Goal: Transaction & Acquisition: Purchase product/service

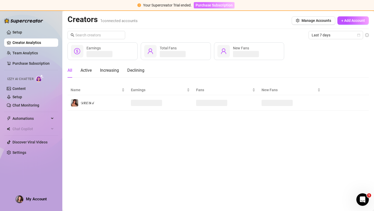
click at [206, 6] on span "Purchase Subscription" at bounding box center [213, 5] width 37 height 4
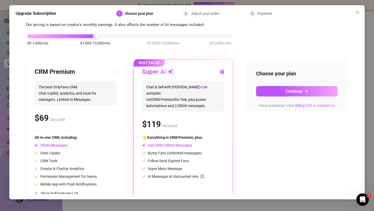
scroll to position [31, 0]
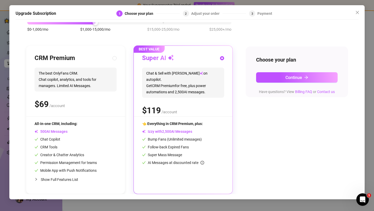
click at [203, 163] on icon "info-circle" at bounding box center [202, 163] width 4 height 4
click at [285, 79] on span "Continue" at bounding box center [293, 77] width 17 height 5
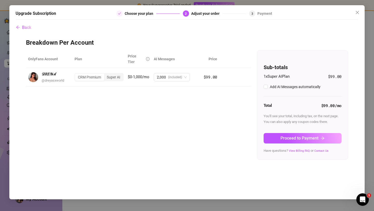
scroll to position [0, 0]
checkbox input "true"
click at [185, 73] on span "2,000 (included)" at bounding box center [172, 77] width 30 height 8
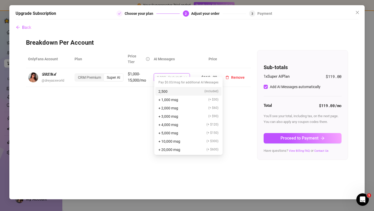
click at [185, 73] on span "2,000 (included)" at bounding box center [172, 77] width 30 height 8
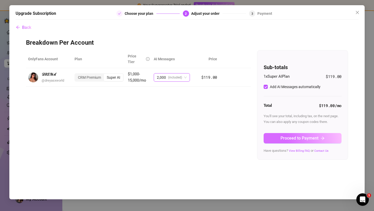
click at [295, 140] on span "Proceed to Payment" at bounding box center [299, 138] width 38 height 5
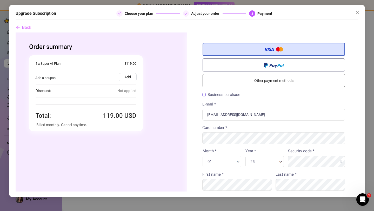
click at [126, 80] on label "Add" at bounding box center [128, 77] width 18 height 8
click at [16, 32] on input "Add" at bounding box center [16, 32] width 0 height 0
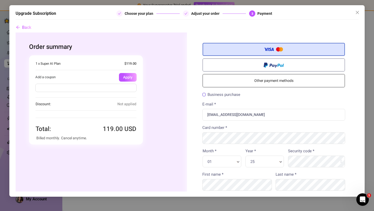
click at [121, 90] on input "text" at bounding box center [85, 88] width 101 height 8
type input "alanah70off"
click at [125, 77] on button "Apply" at bounding box center [128, 77] width 18 height 9
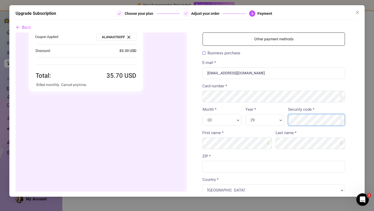
scroll to position [64, 0]
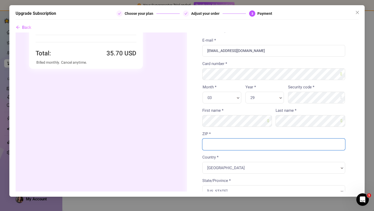
click at [218, 146] on input "ZIP *" at bounding box center [273, 144] width 143 height 12
type input "12047"
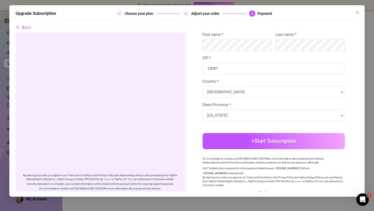
scroll to position [141, 0]
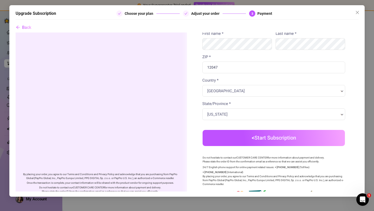
click at [255, 137] on button "Start Subscription" at bounding box center [273, 138] width 142 height 16
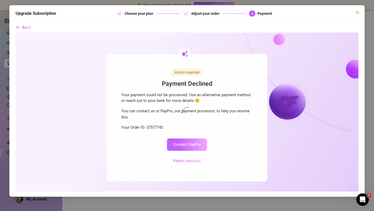
scroll to position [0, 0]
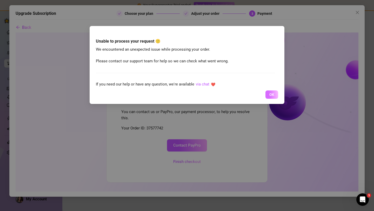
click at [268, 97] on button "OK" at bounding box center [271, 94] width 13 height 8
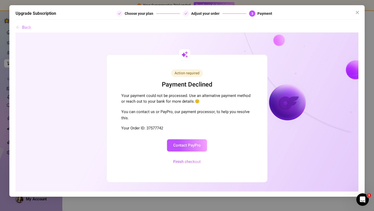
click at [25, 30] on button "Back" at bounding box center [24, 27] width 16 height 10
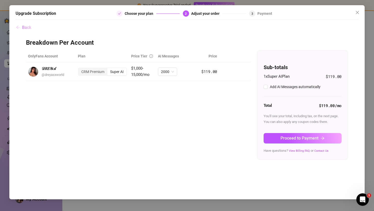
checkbox input "true"
click at [288, 140] on button "Proceed to Payment" at bounding box center [302, 138] width 78 height 10
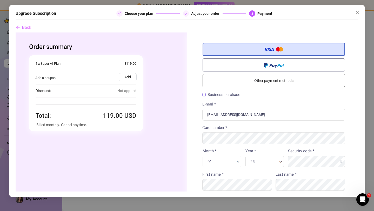
click at [106, 77] on div "Add a coupon Add Apply" at bounding box center [86, 77] width 114 height 12
click at [127, 77] on label "Add" at bounding box center [128, 77] width 18 height 8
click at [16, 32] on input "Add" at bounding box center [16, 32] width 0 height 0
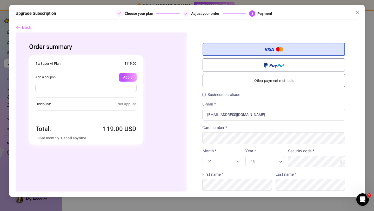
click at [48, 89] on input "text" at bounding box center [85, 88] width 101 height 8
type input "alanah70off"
click at [134, 82] on div "alanah70off" at bounding box center [86, 89] width 114 height 15
click at [133, 77] on button "Apply" at bounding box center [128, 77] width 18 height 9
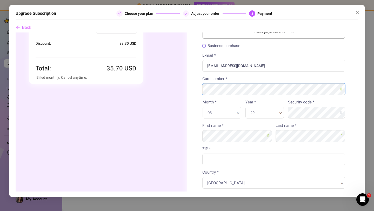
scroll to position [49, 0]
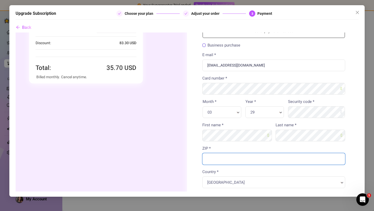
click at [241, 161] on input "ZIP *" at bounding box center [273, 159] width 143 height 12
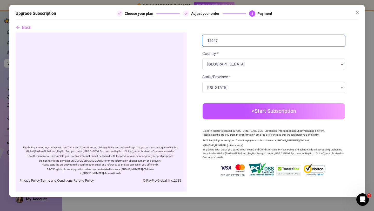
type input "12047"
click at [238, 116] on body "Order summary You're buying" at bounding box center [187, 28] width 343 height 326
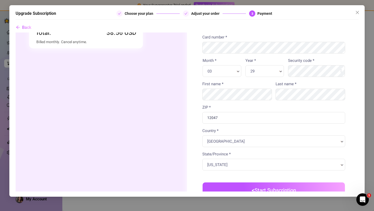
scroll to position [102, 0]
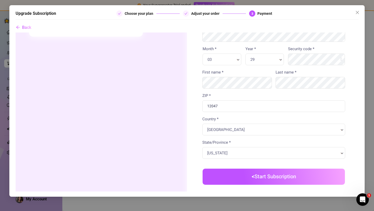
click at [279, 177] on button "Start Subscription" at bounding box center [273, 176] width 142 height 16
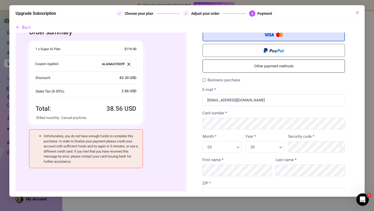
scroll to position [14, 0]
